Goal: Register for event/course

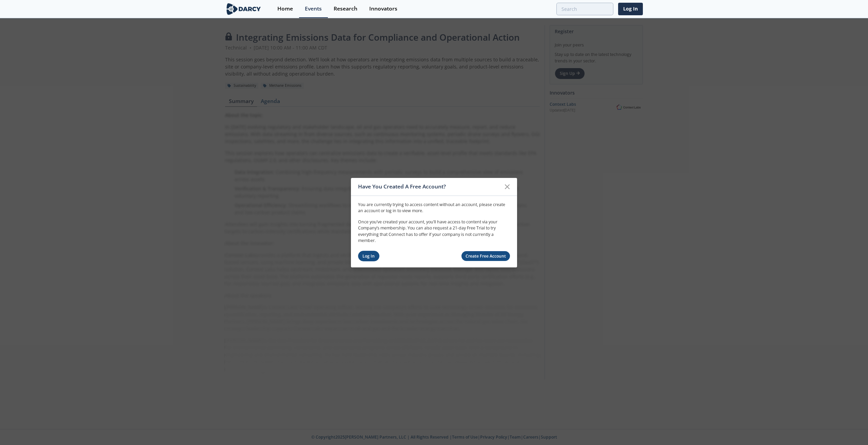
click at [374, 255] on link "Log In" at bounding box center [368, 256] width 21 height 11
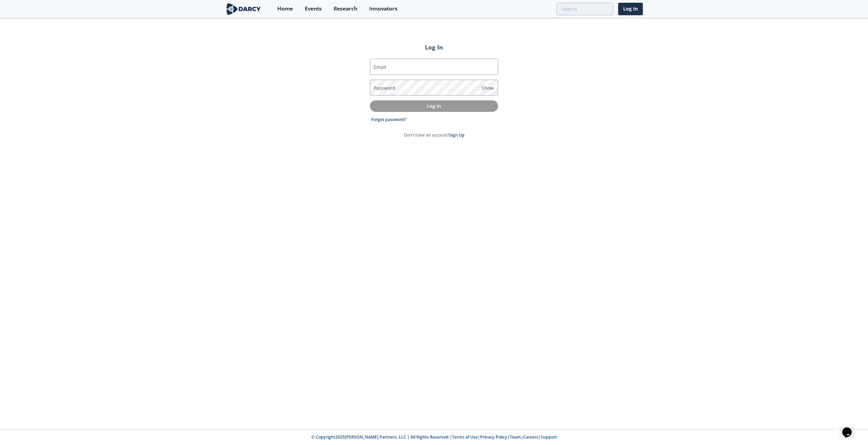
type input "[PERSON_NAME][EMAIL_ADDRESS][DOMAIN_NAME]"
click at [399, 110] on button "Log In" at bounding box center [434, 105] width 128 height 11
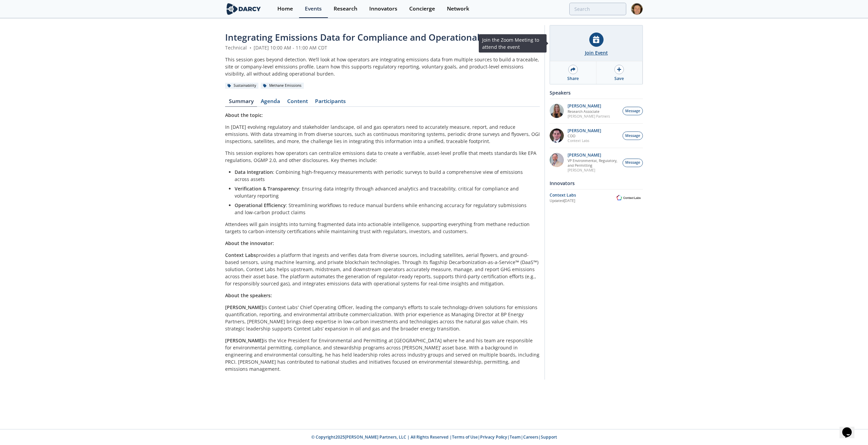
click at [589, 50] on div "Join Event" at bounding box center [596, 52] width 23 height 7
click at [603, 41] on div at bounding box center [596, 40] width 14 height 14
